Goal: Task Accomplishment & Management: Manage account settings

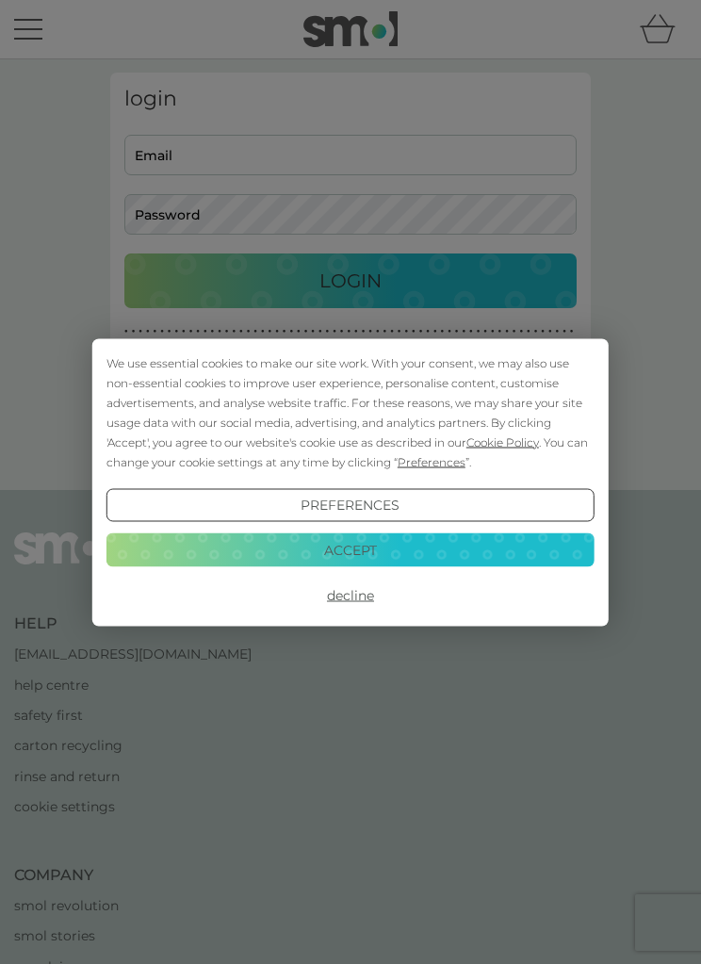
click at [360, 600] on button "Decline" at bounding box center [350, 596] width 488 height 34
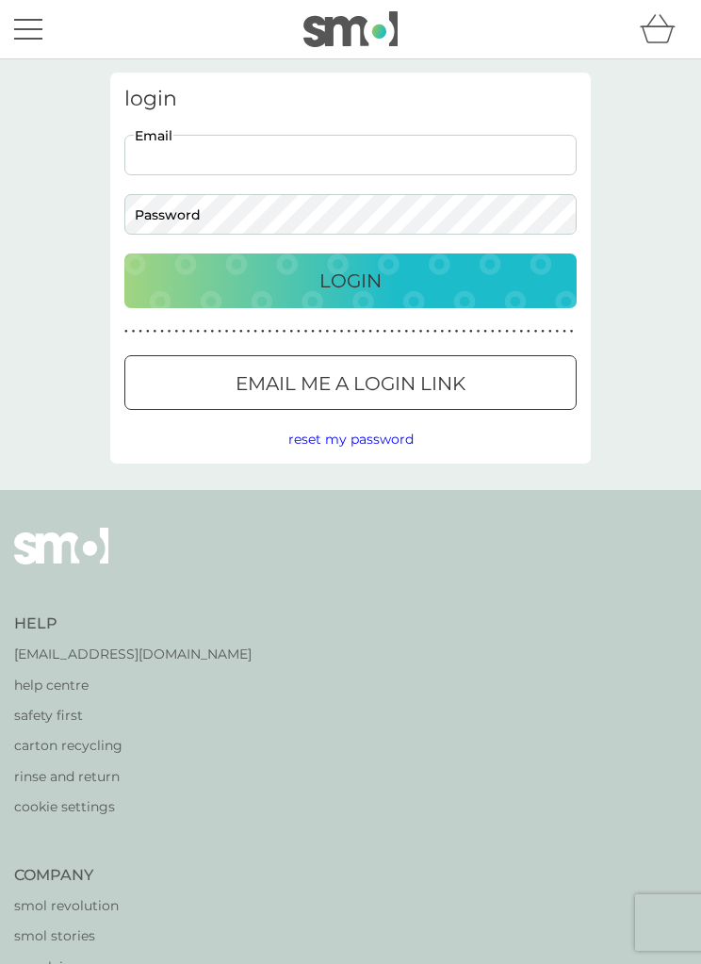
type input "[PERSON_NAME][EMAIL_ADDRESS][DOMAIN_NAME]"
click at [351, 281] on button "Login" at bounding box center [350, 281] width 452 height 55
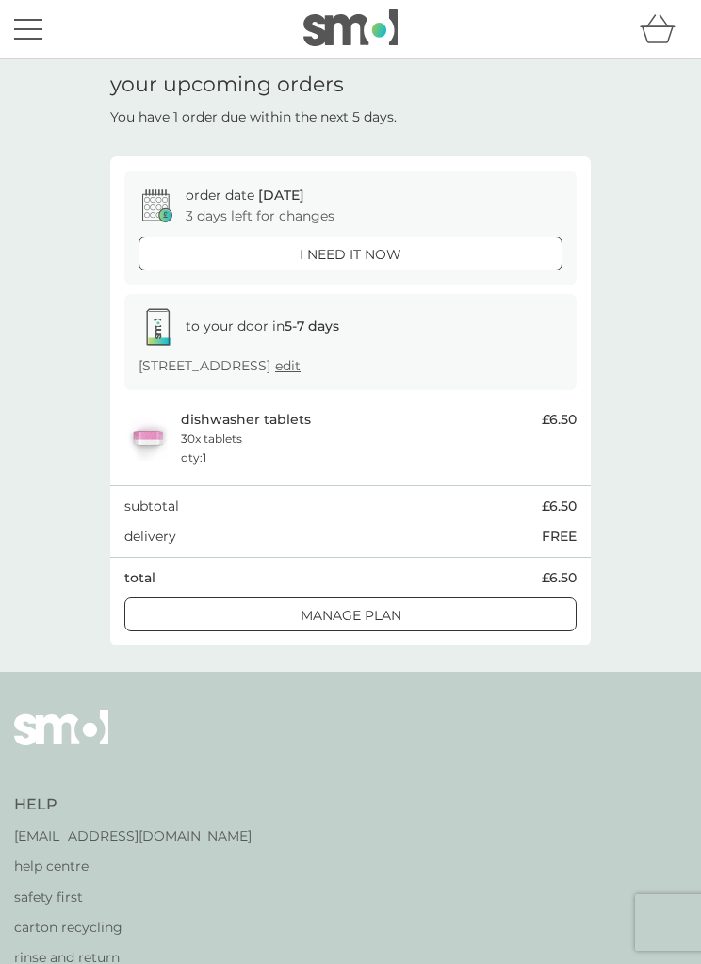
click at [427, 620] on div "Manage plan" at bounding box center [350, 615] width 450 height 21
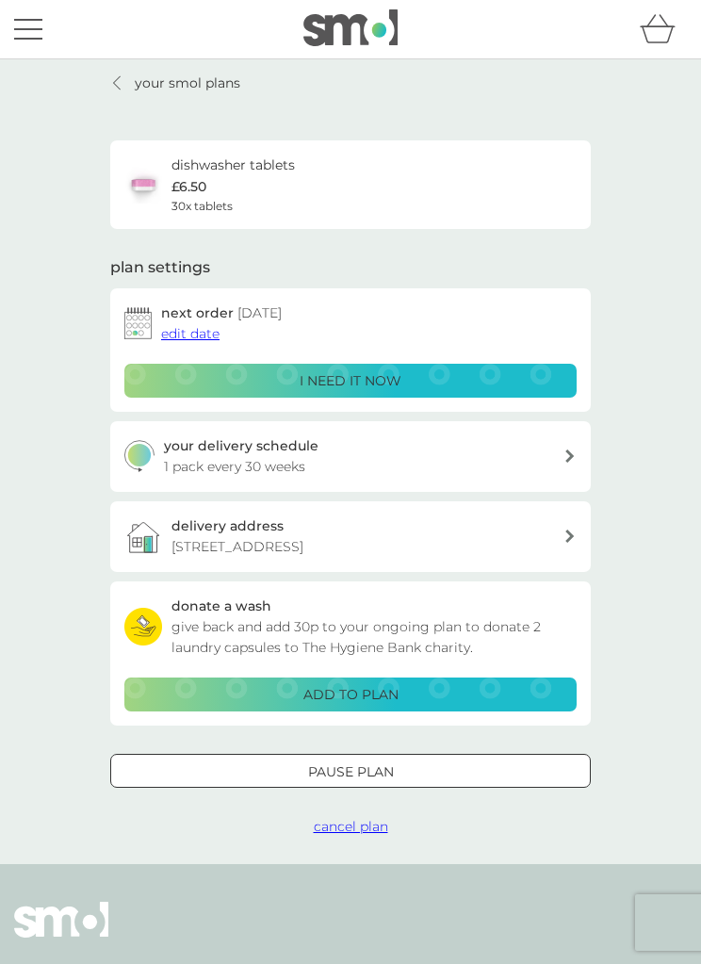
click at [564, 460] on div at bounding box center [570, 456] width 15 height 13
select select "119"
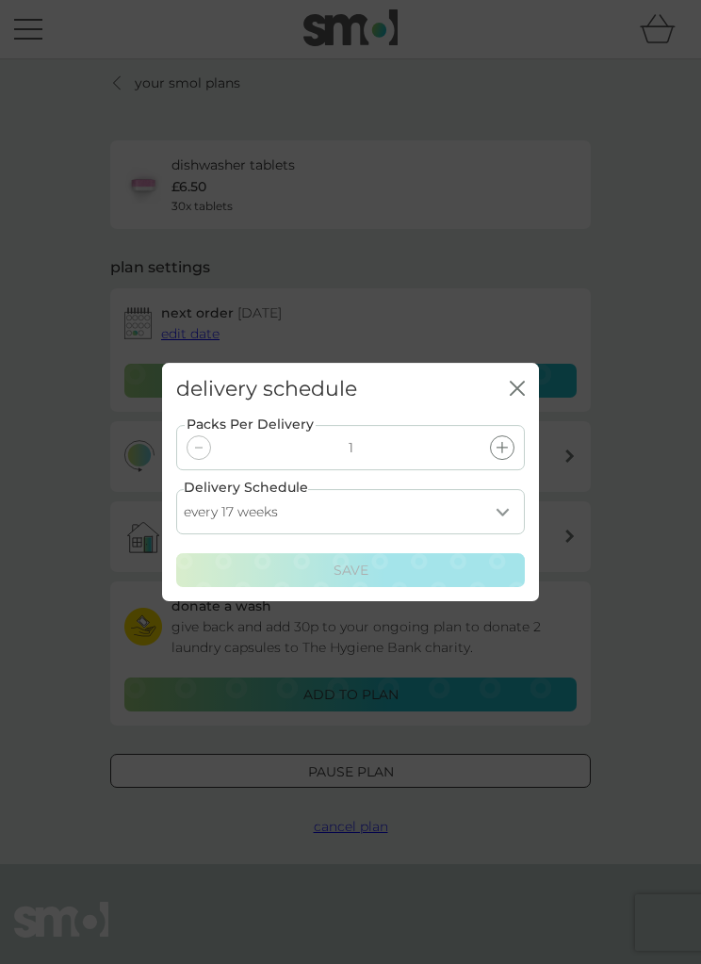
click at [517, 387] on icon "close" at bounding box center [520, 388] width 7 height 13
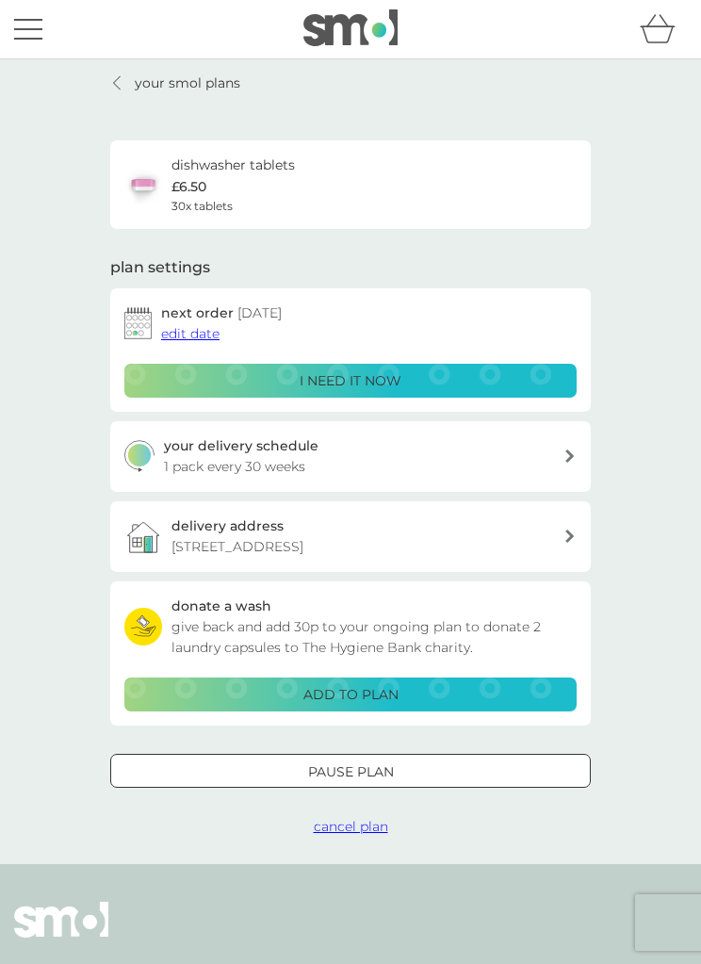
click at [374, 828] on span "cancel plan" at bounding box center [351, 826] width 74 height 17
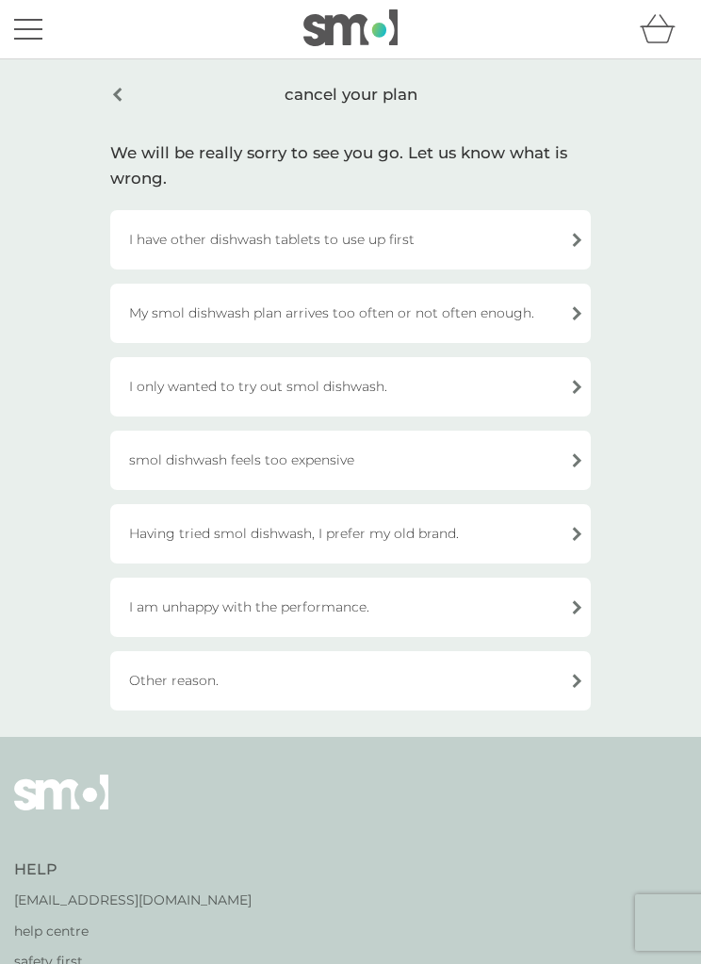
click at [580, 242] on div "I have other dishwash tablets to use up first" at bounding box center [350, 239] width 481 height 59
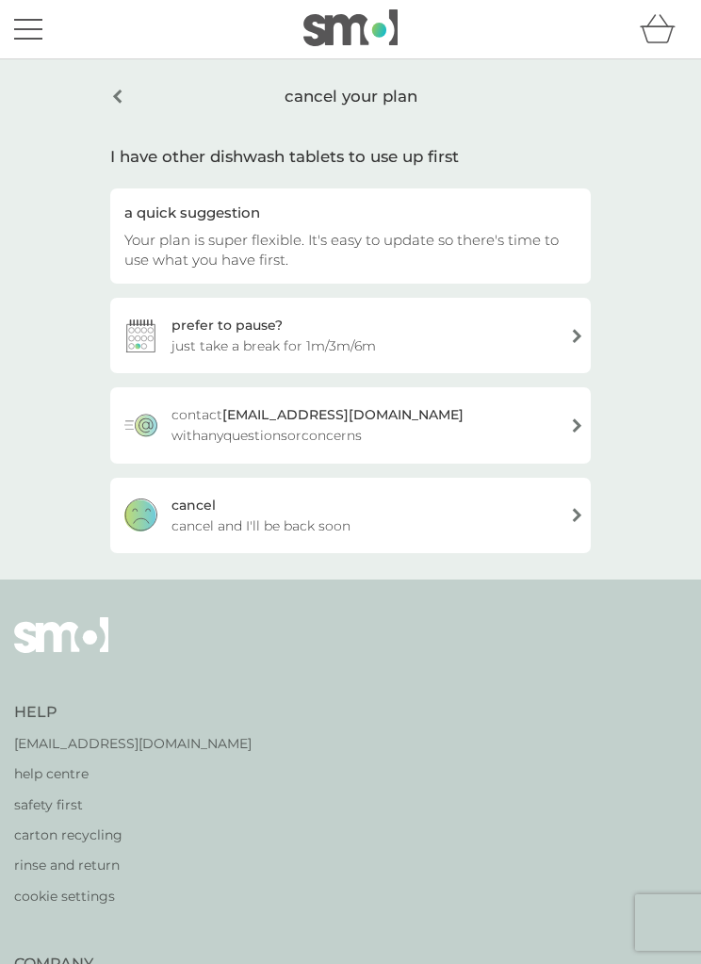
click at [515, 531] on div "[PERSON_NAME] and I'll be back soon" at bounding box center [350, 515] width 481 height 75
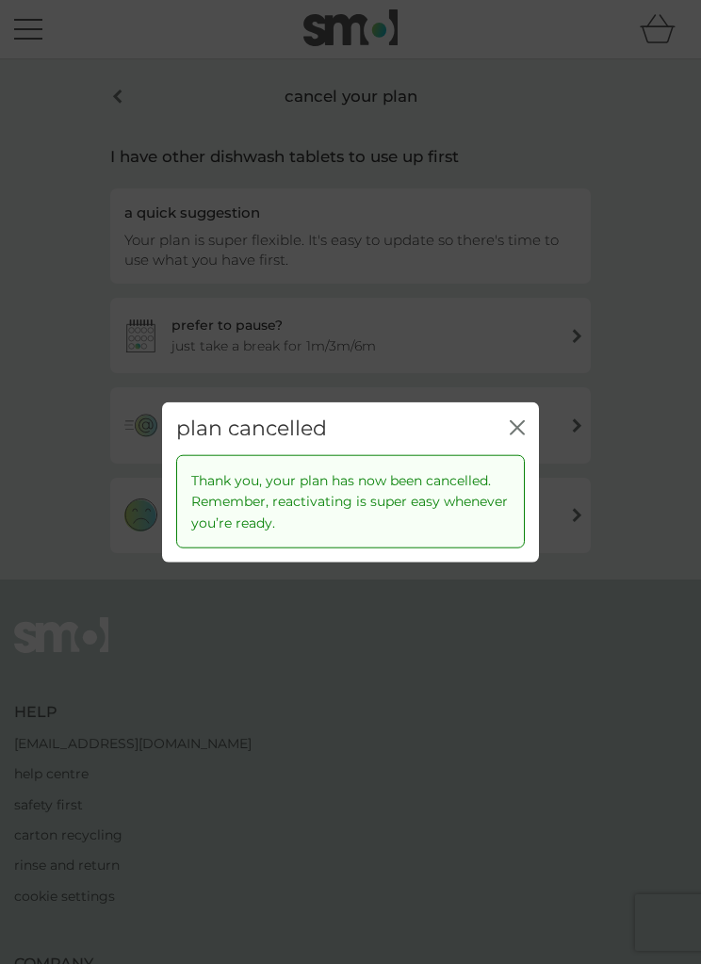
click at [520, 432] on icon "close" at bounding box center [520, 426] width 7 height 13
